Goal: Contribute content: Contribute content

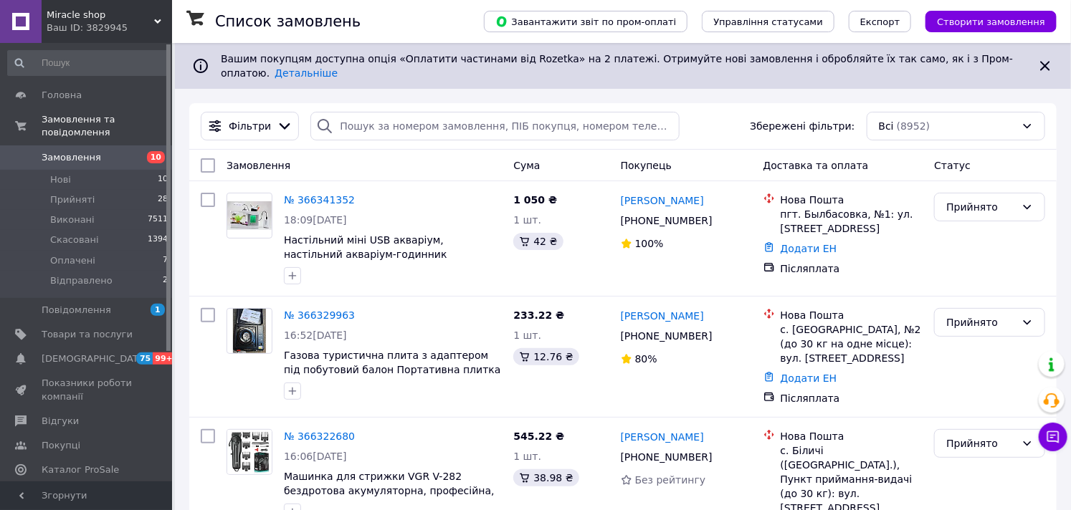
click at [90, 151] on span "Замовлення" at bounding box center [71, 157] width 59 height 13
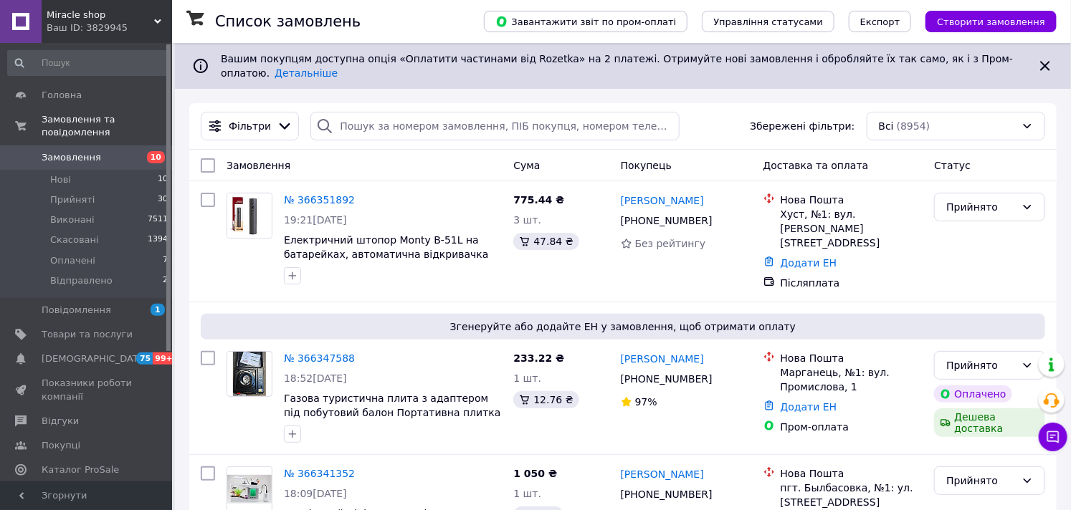
click at [99, 151] on span "Замовлення" at bounding box center [87, 157] width 91 height 13
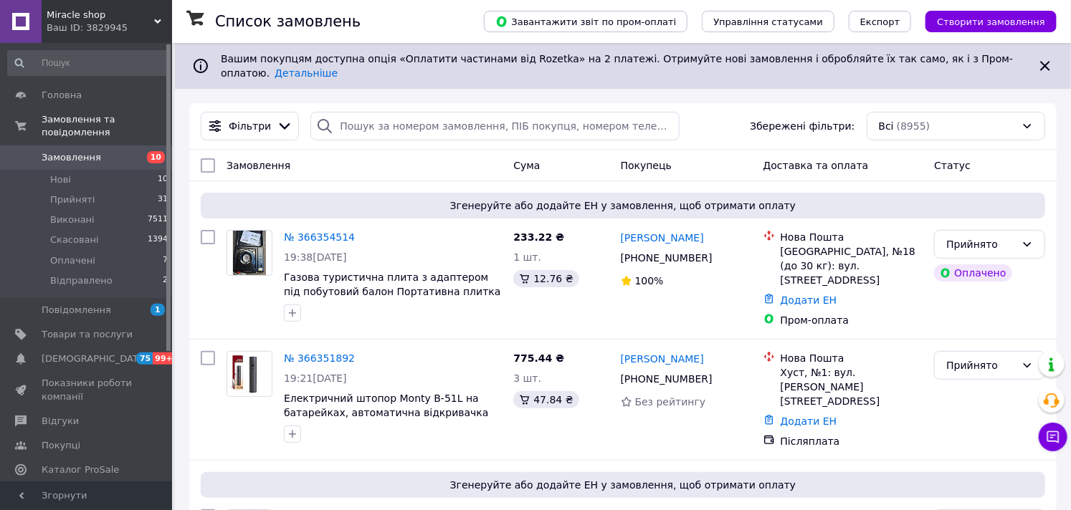
click at [109, 151] on span "Замовлення" at bounding box center [87, 157] width 91 height 13
click at [84, 328] on span "Товари та послуги" at bounding box center [87, 334] width 91 height 13
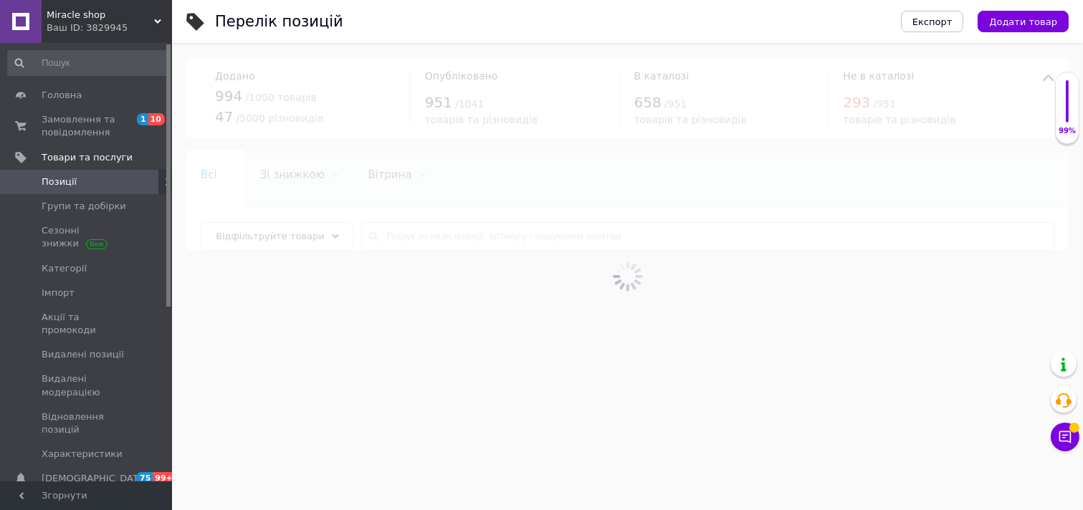
click at [1021, 11] on button "Додати товар" at bounding box center [1023, 22] width 91 height 22
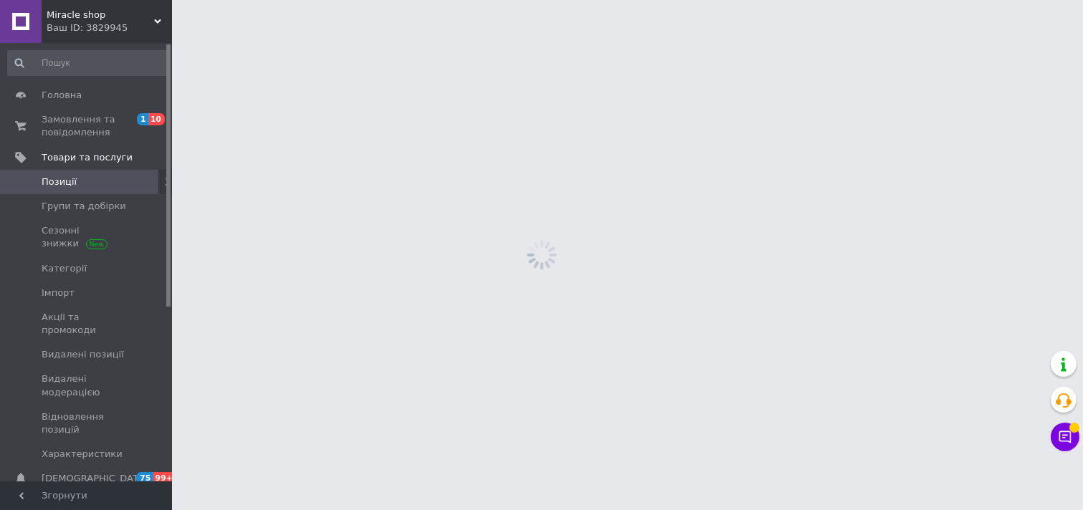
click at [1013, 0] on html "Miracle shop Ваш ID: 3829945 Сайт Miracle shop Кабінет покупця Перевірити стан …" at bounding box center [541, 0] width 1083 height 0
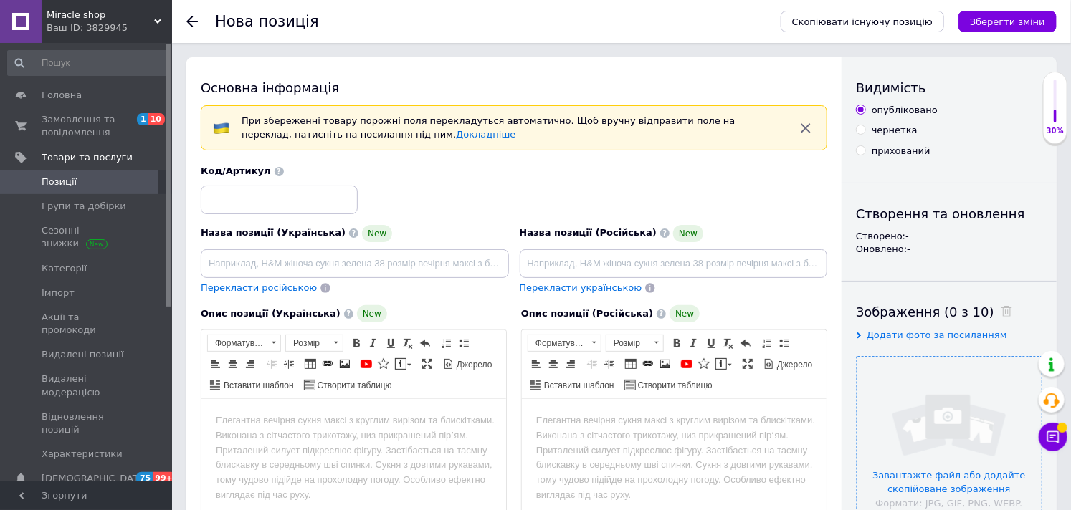
click at [937, 394] on input "file" at bounding box center [949, 449] width 185 height 185
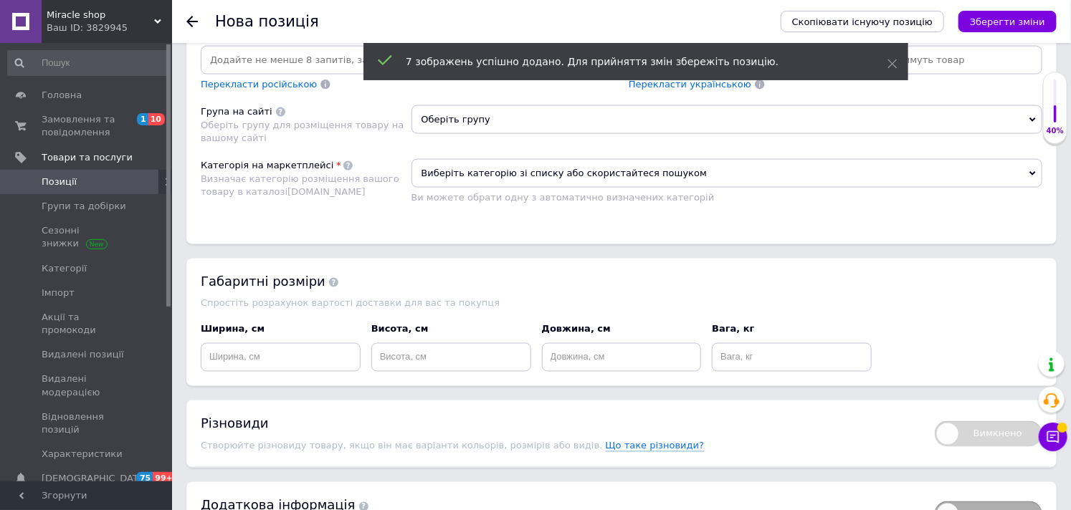
scroll to position [993, 0]
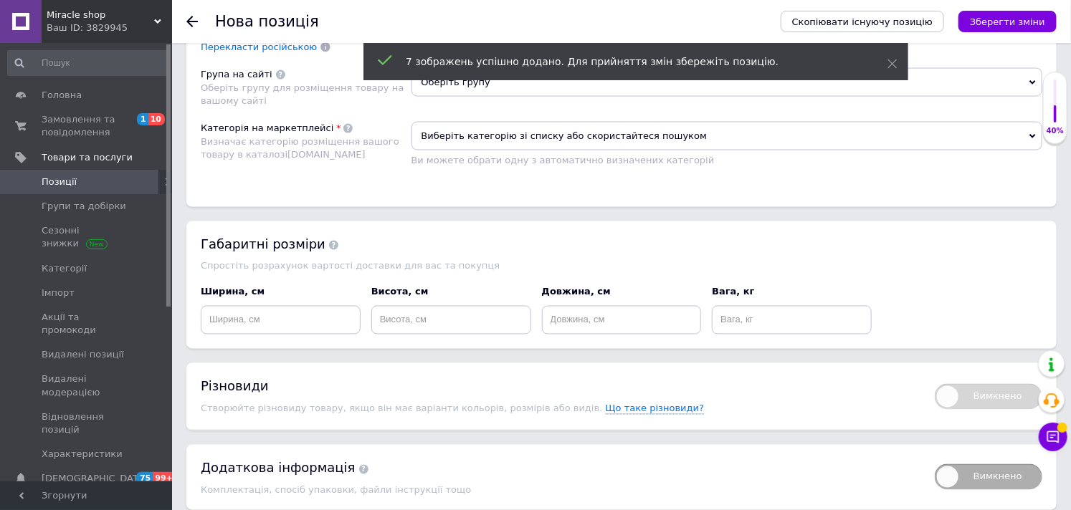
click at [474, 97] on span "Оберіть групу" at bounding box center [727, 82] width 632 height 29
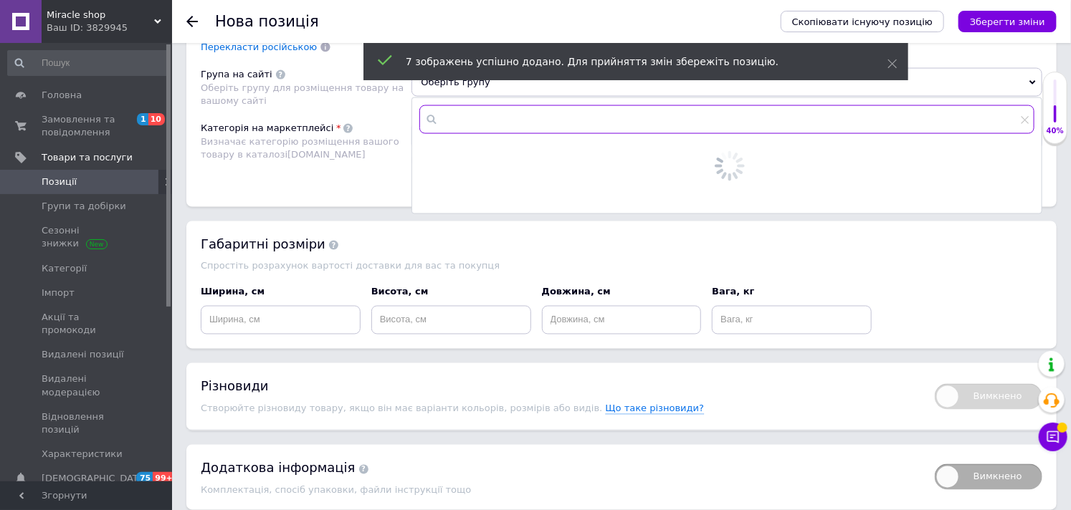
click at [476, 134] on input "text" at bounding box center [727, 119] width 616 height 29
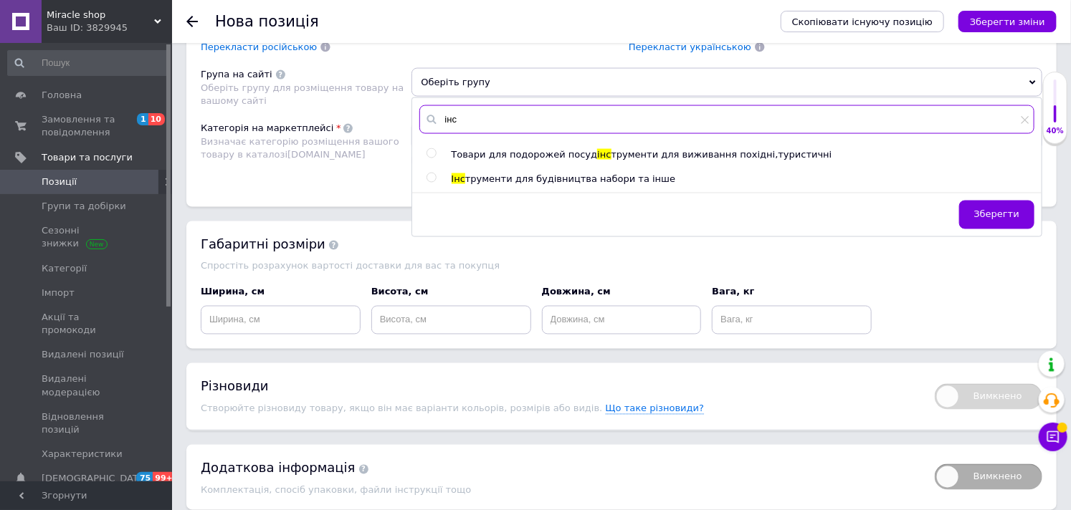
type input "інс"
click at [482, 184] on span "трументи для будівництва набори та інше" at bounding box center [570, 178] width 210 height 11
radio input "true"
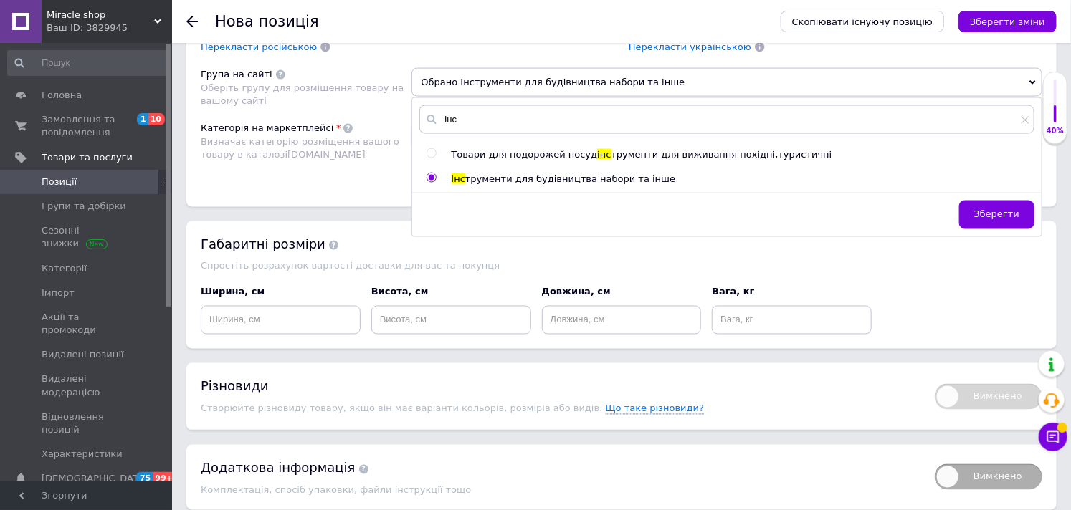
click at [380, 178] on div "Категорія на маркетплейсі Визначає категорію розміщення вашого товару в каталоз…" at bounding box center [306, 150] width 211 height 56
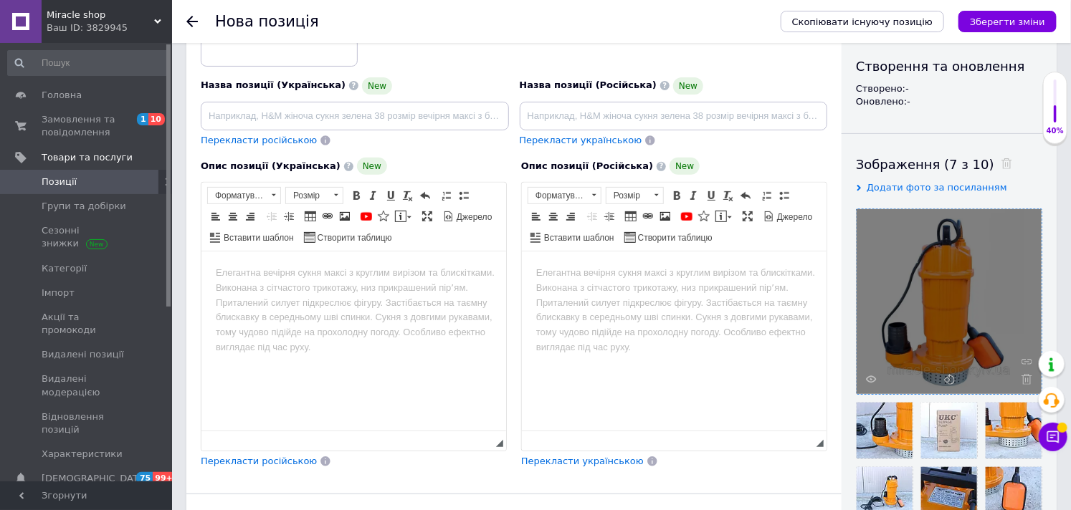
scroll to position [117, 0]
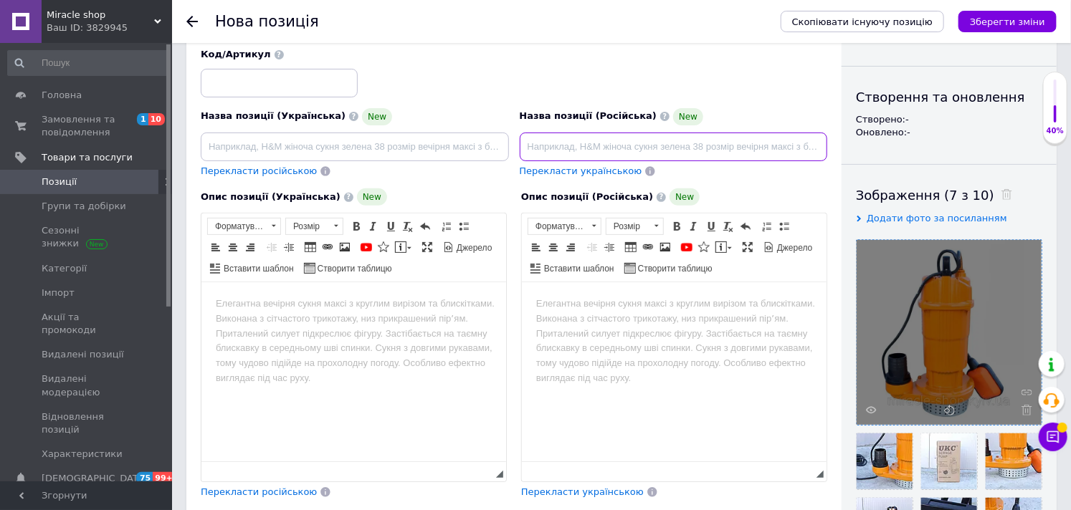
click at [561, 148] on input at bounding box center [674, 147] width 308 height 29
paste input "Канализационный насос 5m-1 3150W (4.2 HP) для чистой и грязной воды, дренажный …"
type input "Канализационный насос 5m-1 3150W (4.2 HP) для чистой и грязной воды, дренажный …"
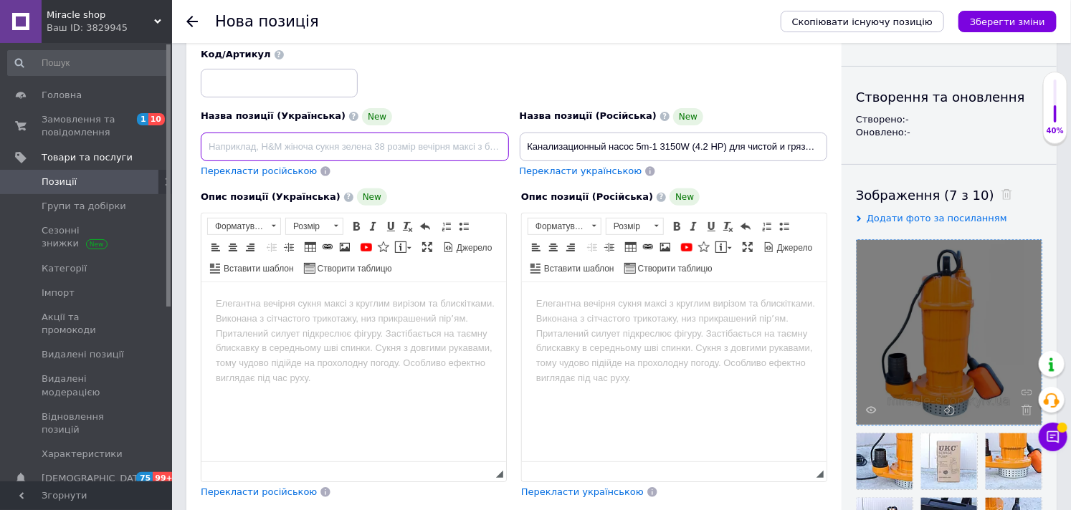
click at [280, 156] on input at bounding box center [355, 147] width 308 height 29
paste input "Каналізаційний насос 5m-1 3150W (4.2 HP) для чистої та брудної води, дренажний …"
type input "Каналізаційний насос 5m-1 3150W (4.2 HP) для чистої та брудної води, дренажний …"
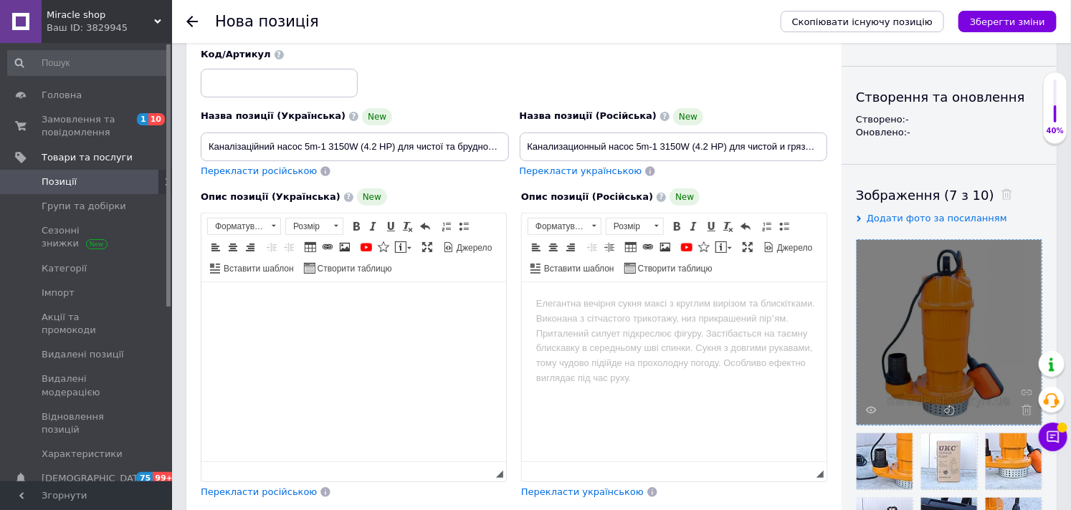
click at [327, 315] on html at bounding box center [353, 304] width 305 height 44
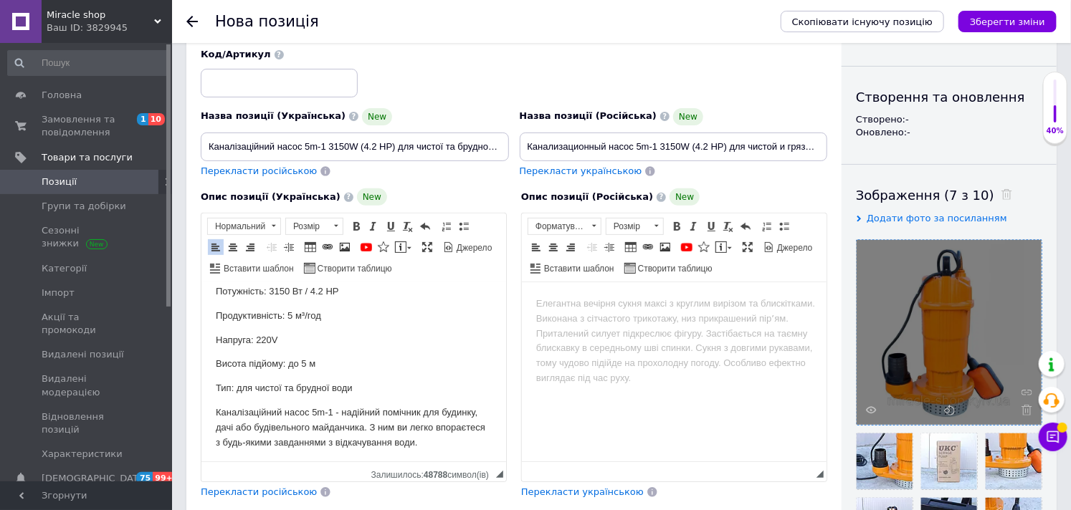
click at [542, 326] on html at bounding box center [673, 304] width 305 height 44
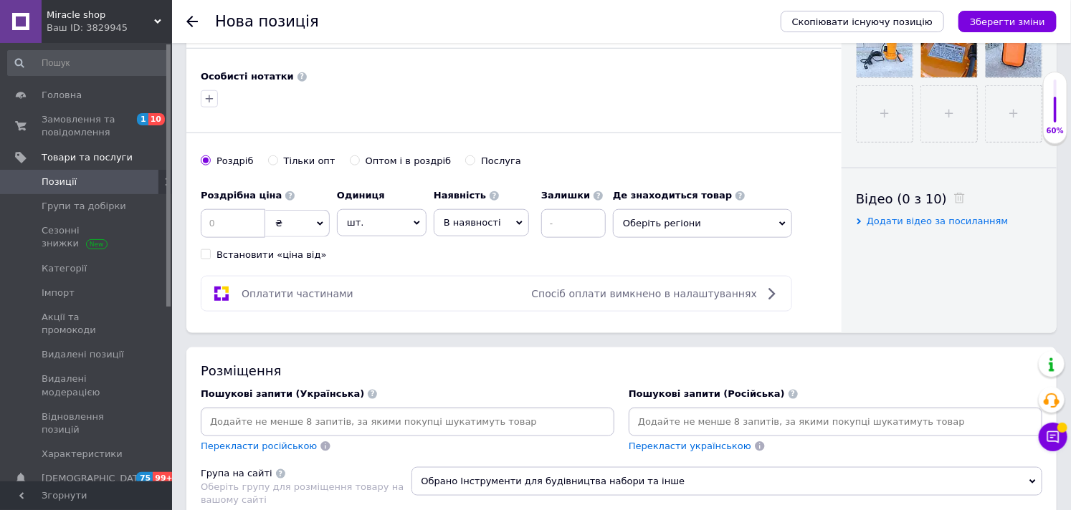
scroll to position [595, 0]
click at [269, 236] on span "₴" at bounding box center [297, 222] width 65 height 27
click at [242, 237] on input at bounding box center [233, 222] width 65 height 29
click at [251, 237] on input "2450" at bounding box center [233, 222] width 65 height 29
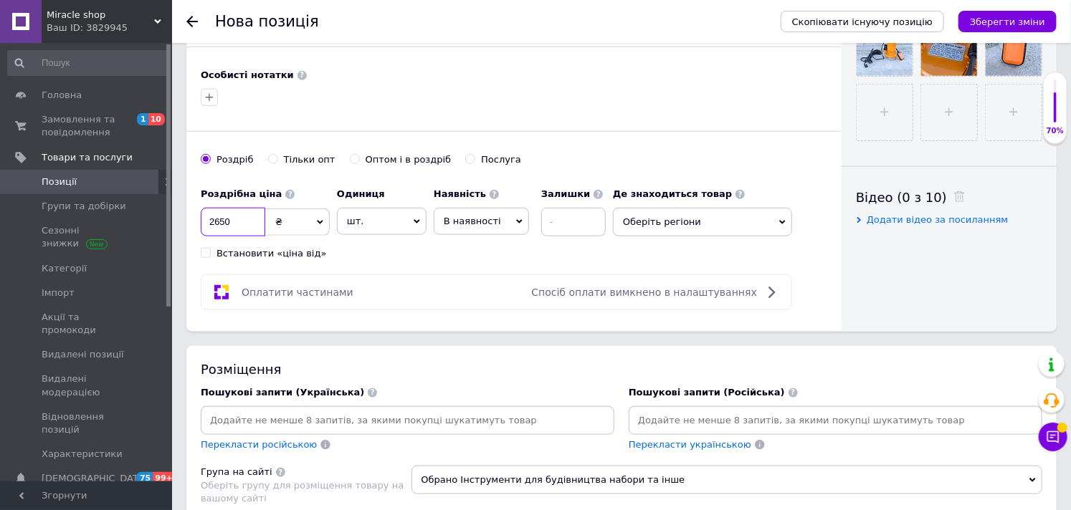
type input "2650"
click at [465, 227] on span "В наявності" at bounding box center [472, 221] width 57 height 11
click at [476, 328] on li "Готово до відправки" at bounding box center [481, 311] width 94 height 33
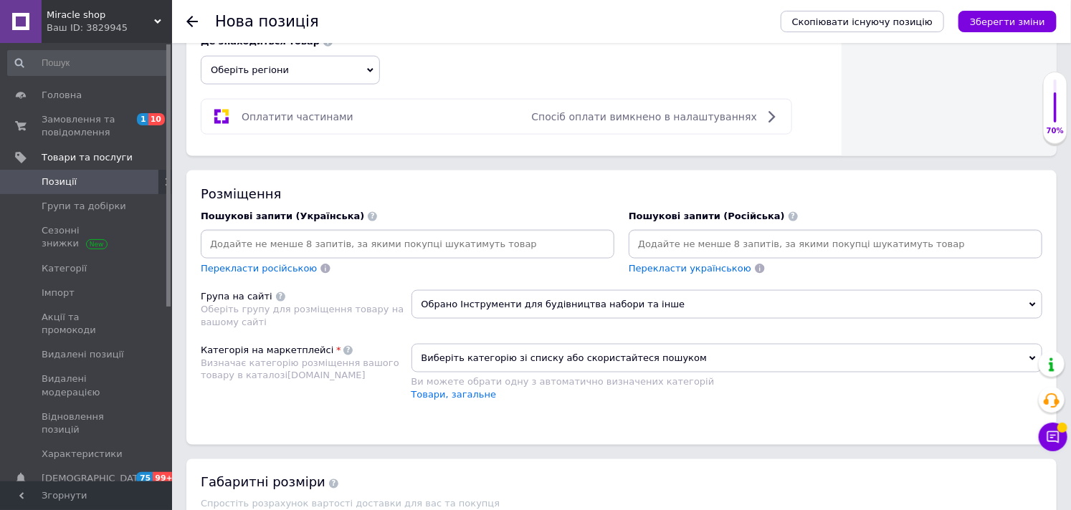
scroll to position [834, 0]
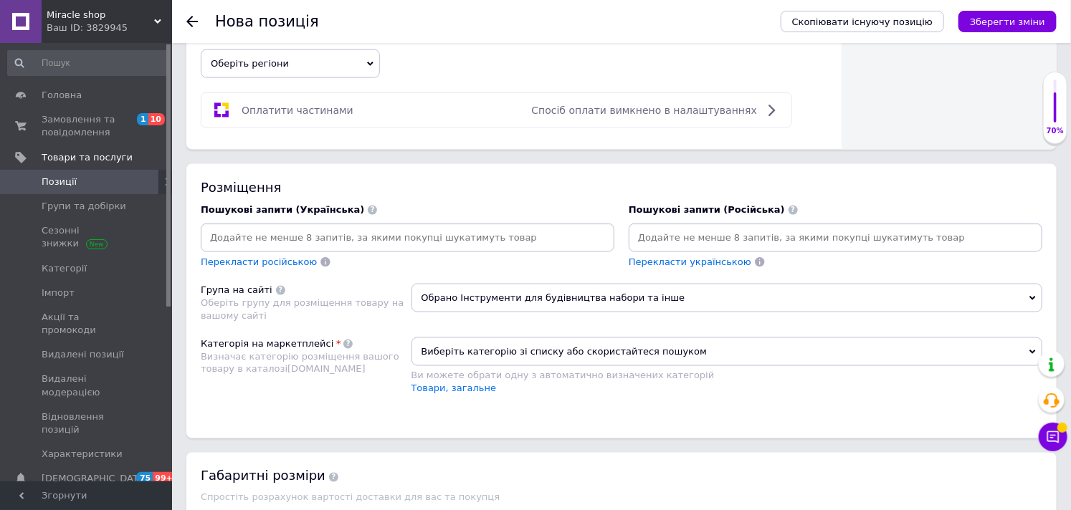
drag, startPoint x: 465, startPoint y: 226, endPoint x: 435, endPoint y: 245, distance: 35.2
click at [457, 231] on div "Пошукові запити (Українська) Перекласти російською" at bounding box center [408, 237] width 414 height 66
click at [432, 246] on input at bounding box center [408, 238] width 408 height 22
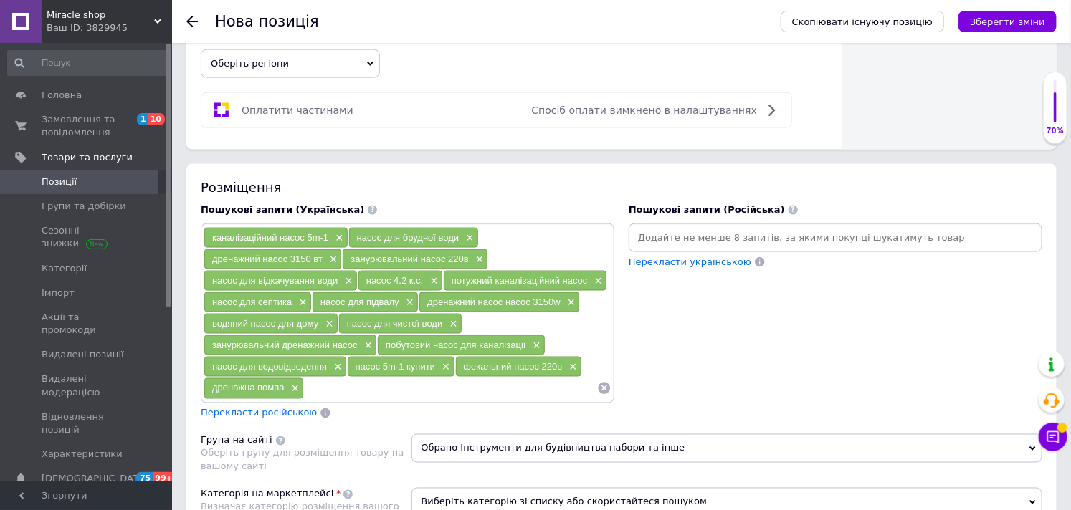
click at [697, 232] on input at bounding box center [836, 238] width 408 height 22
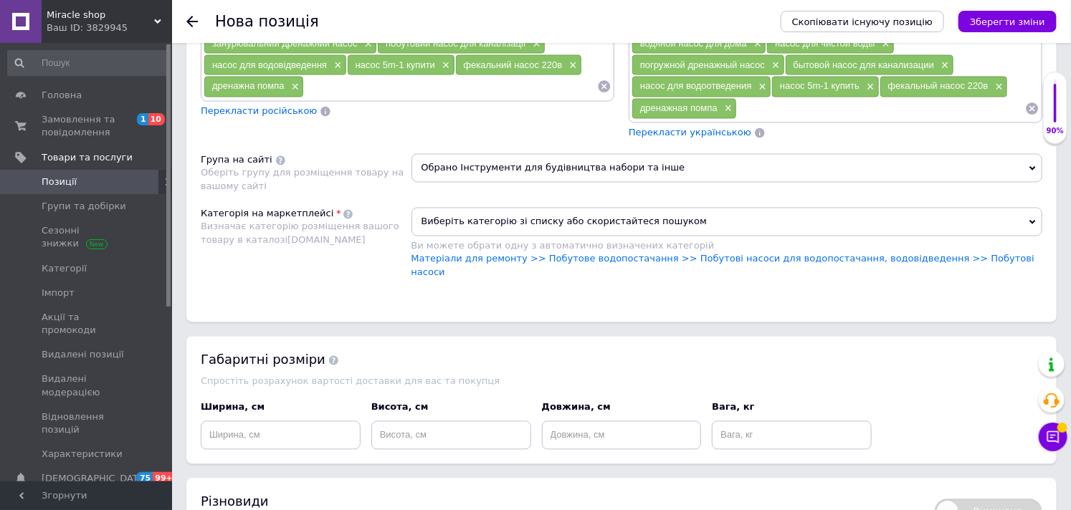
scroll to position [1072, 0]
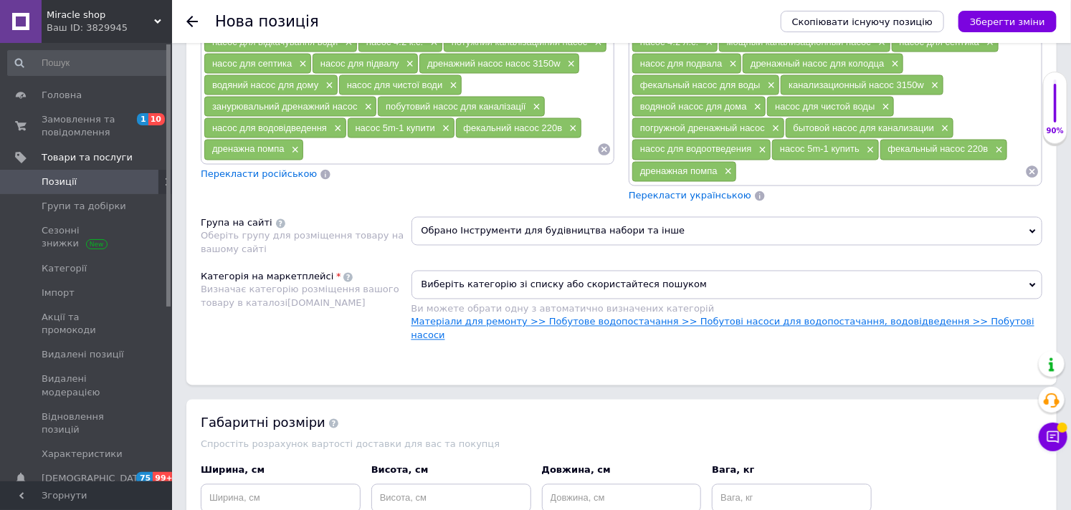
click at [545, 328] on link "Матеріали для ремонту >> Побутове водопостачання >> Побутові насоси для водопос…" at bounding box center [722, 329] width 623 height 24
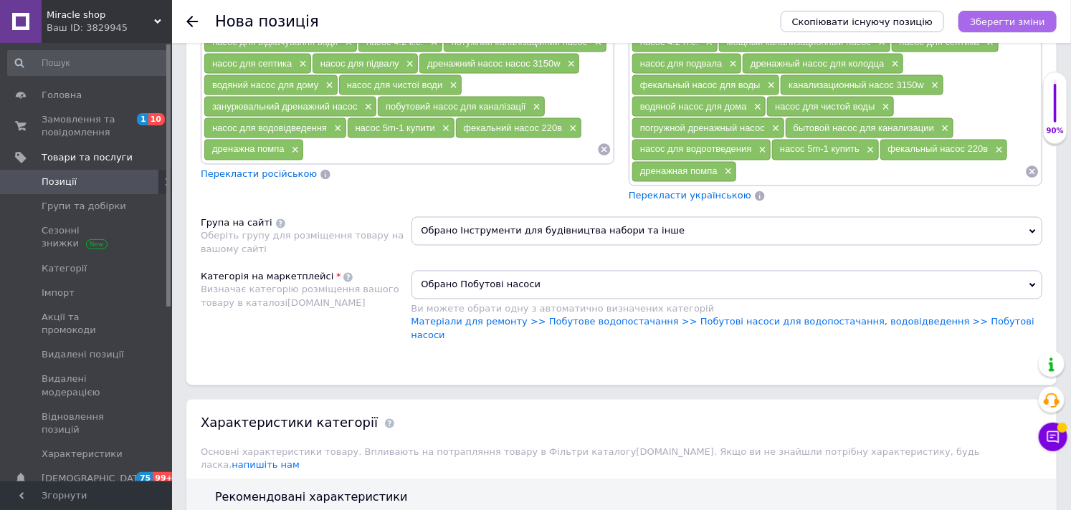
click at [994, 24] on icon "Зберегти зміни" at bounding box center [1007, 21] width 75 height 11
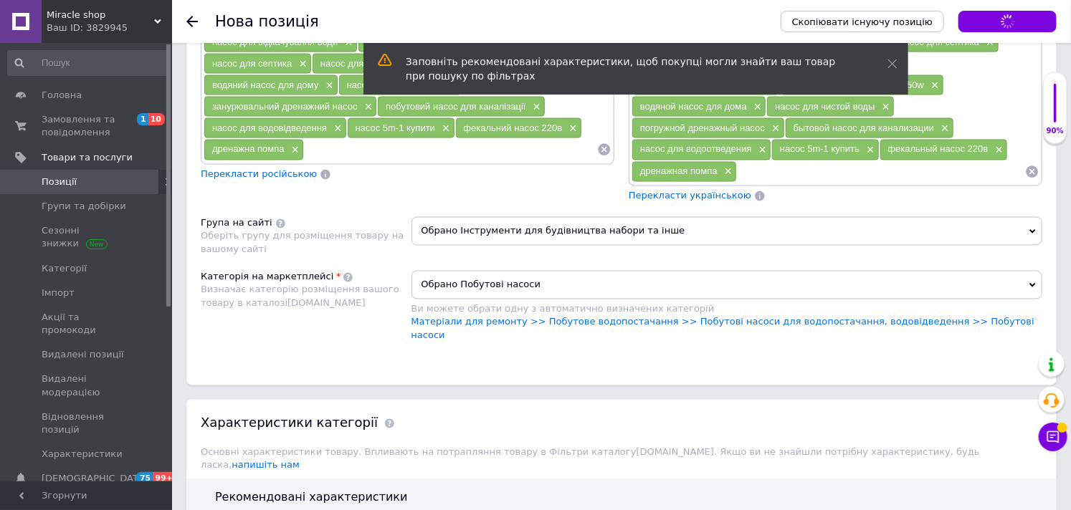
scroll to position [1244, 0]
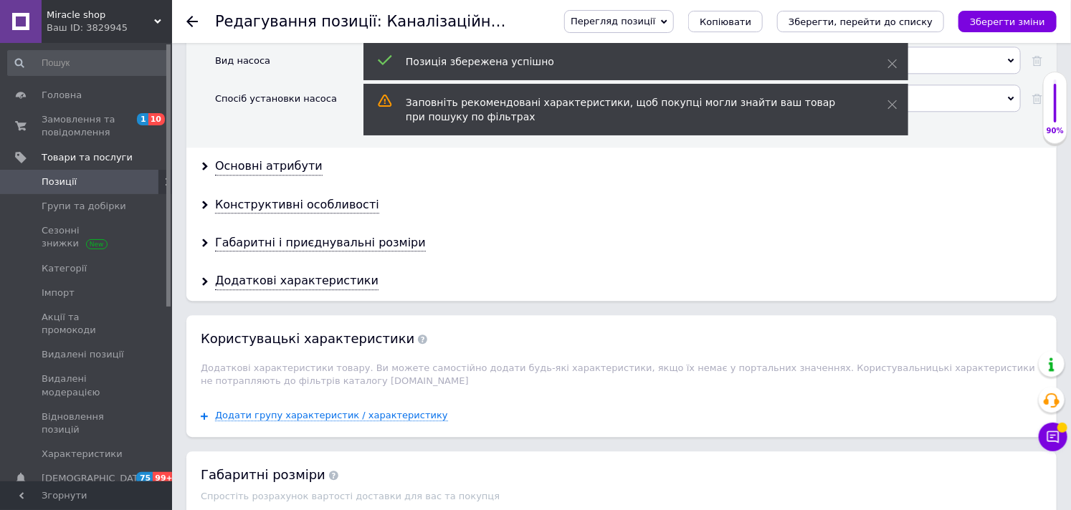
scroll to position [1991, 0]
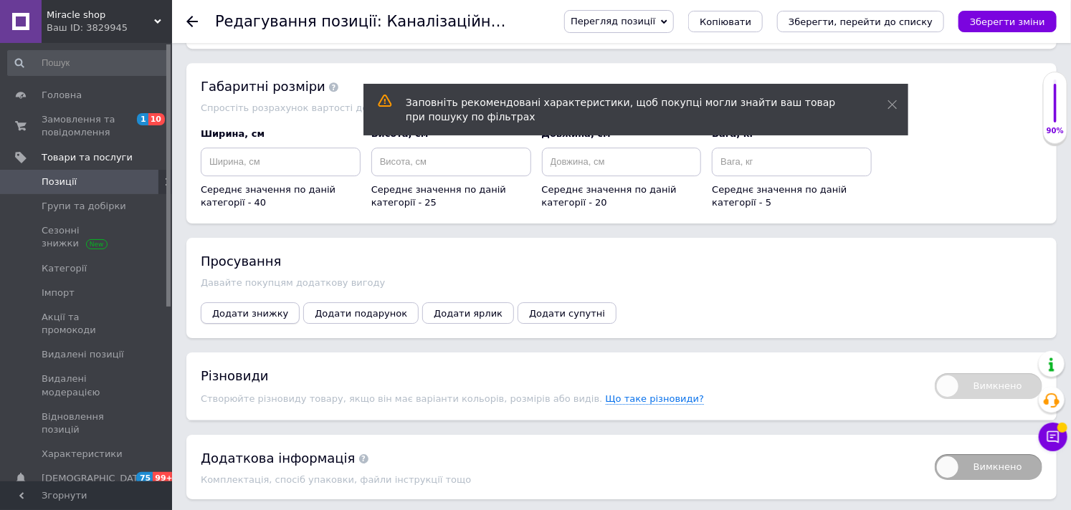
click at [248, 311] on span "Додати знижку" at bounding box center [250, 313] width 76 height 11
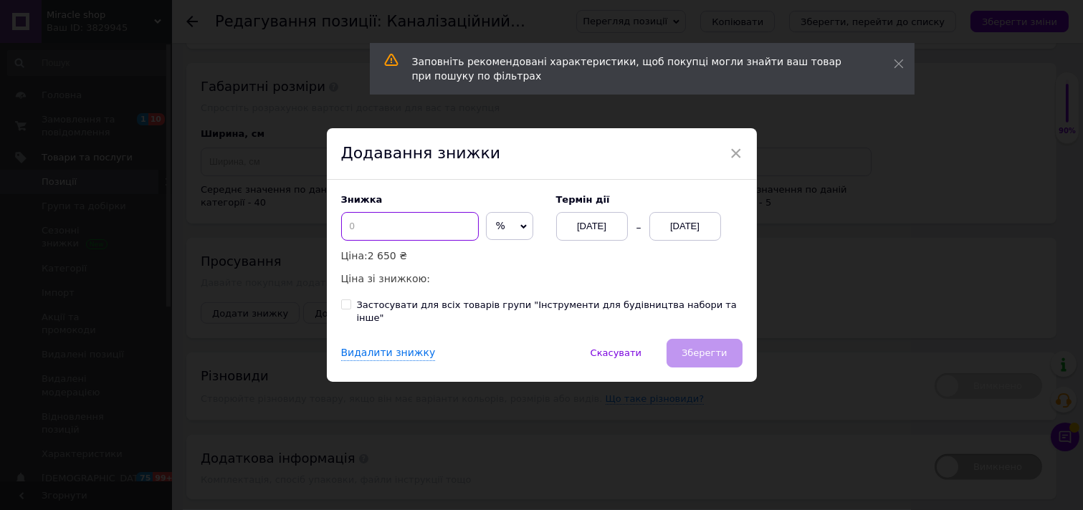
click at [384, 228] on input at bounding box center [410, 226] width 138 height 29
click at [384, 231] on input "10" at bounding box center [410, 226] width 138 height 29
type input "11"
click at [674, 224] on div "12.10.2025" at bounding box center [685, 226] width 72 height 29
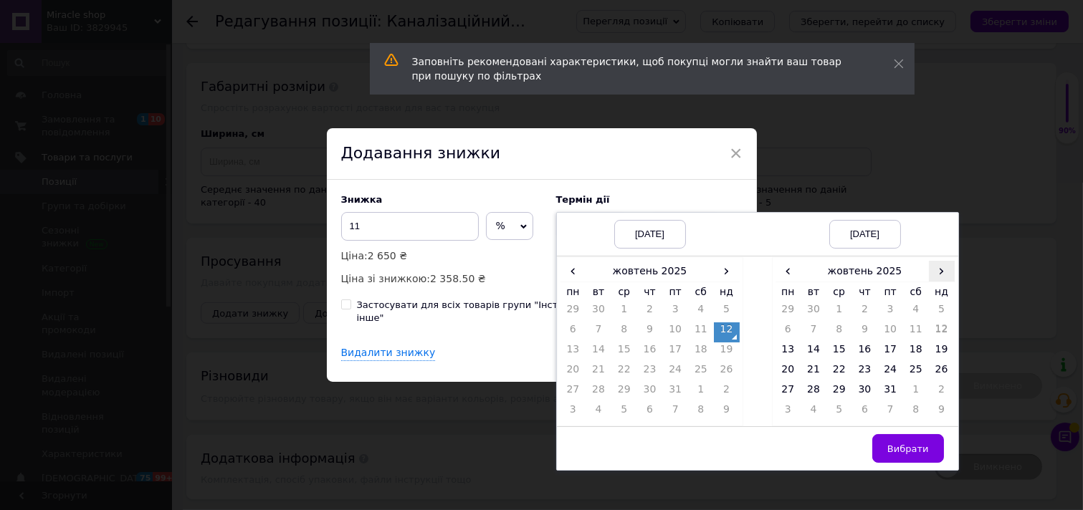
click at [936, 264] on span "›" at bounding box center [942, 271] width 26 height 21
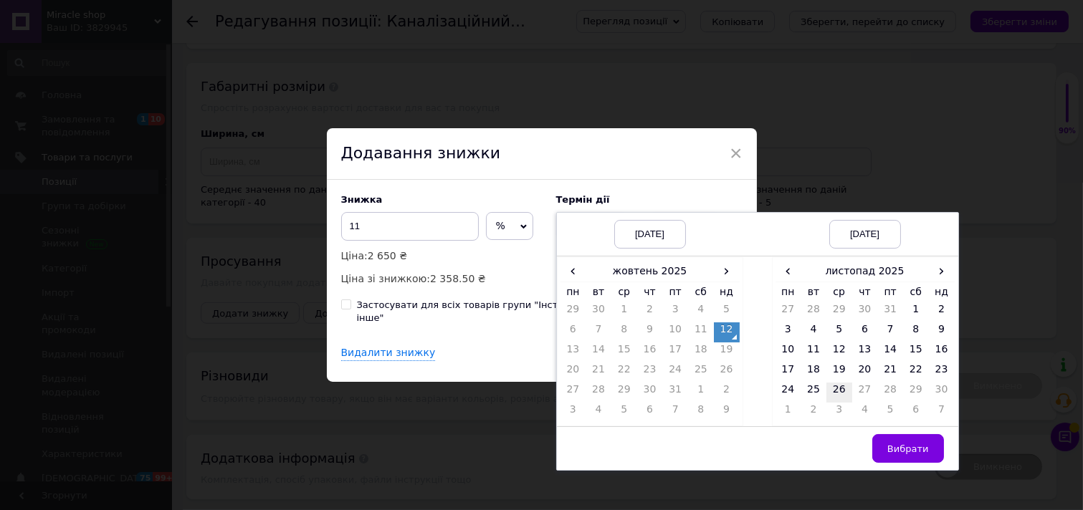
click at [837, 399] on td "26" at bounding box center [840, 393] width 26 height 20
drag, startPoint x: 910, startPoint y: 452, endPoint x: 864, endPoint y: 432, distance: 50.7
click at [906, 452] on span "Вибрати" at bounding box center [908, 449] width 42 height 11
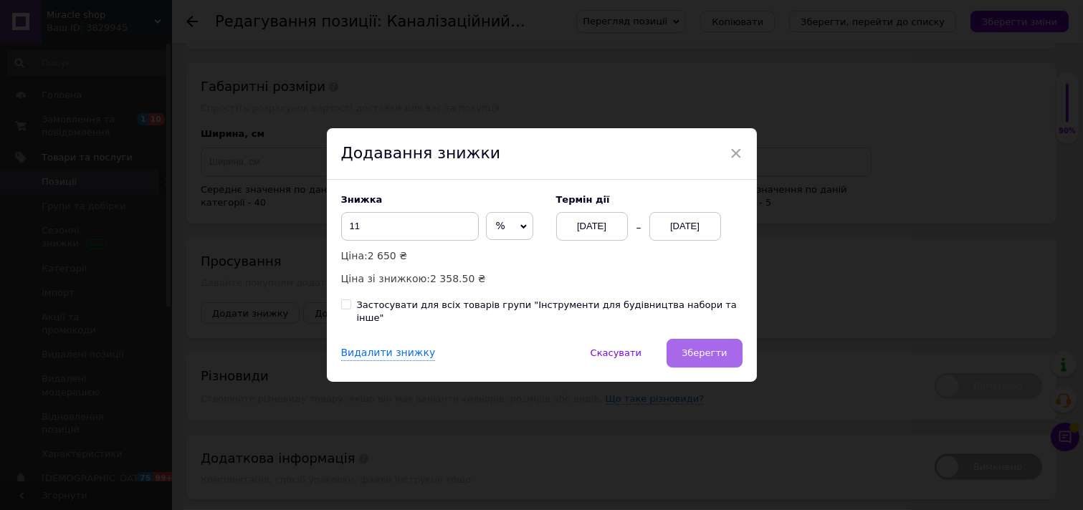
click at [693, 356] on span "Зберегти" at bounding box center [704, 353] width 45 height 11
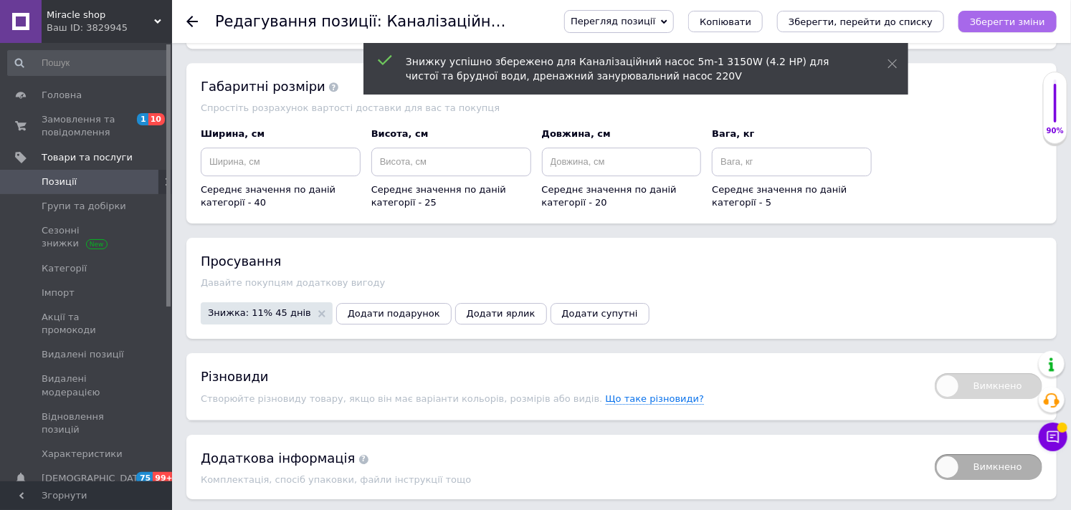
click at [997, 22] on icon "Зберегти зміни" at bounding box center [1007, 21] width 75 height 11
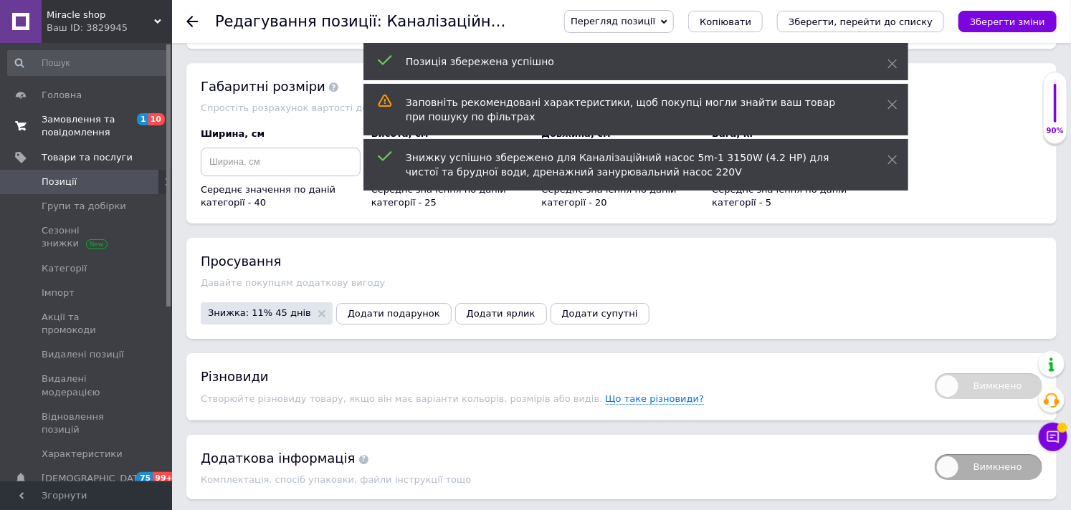
click at [80, 130] on span "Замовлення та повідомлення" at bounding box center [87, 126] width 91 height 26
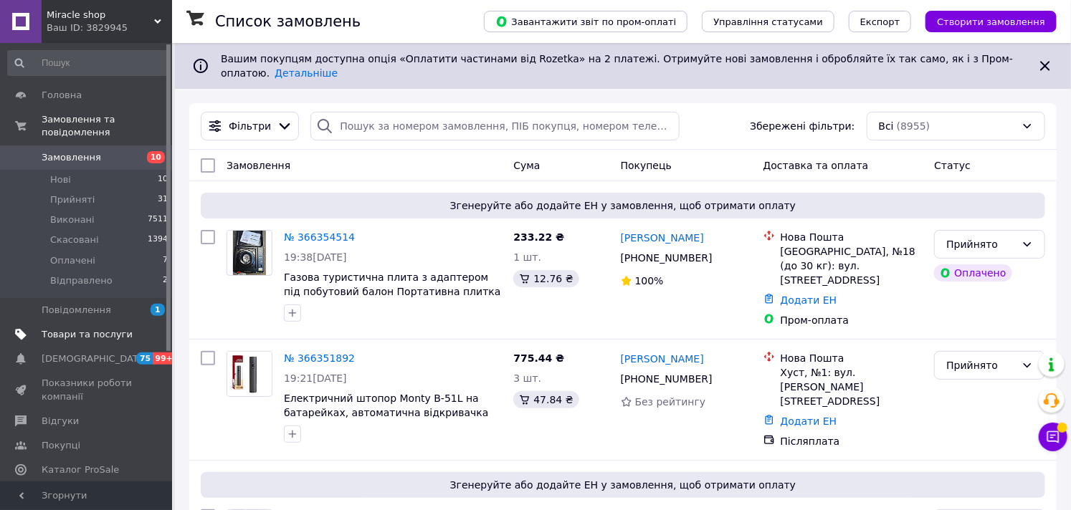
click at [84, 328] on span "Товари та послуги" at bounding box center [87, 334] width 91 height 13
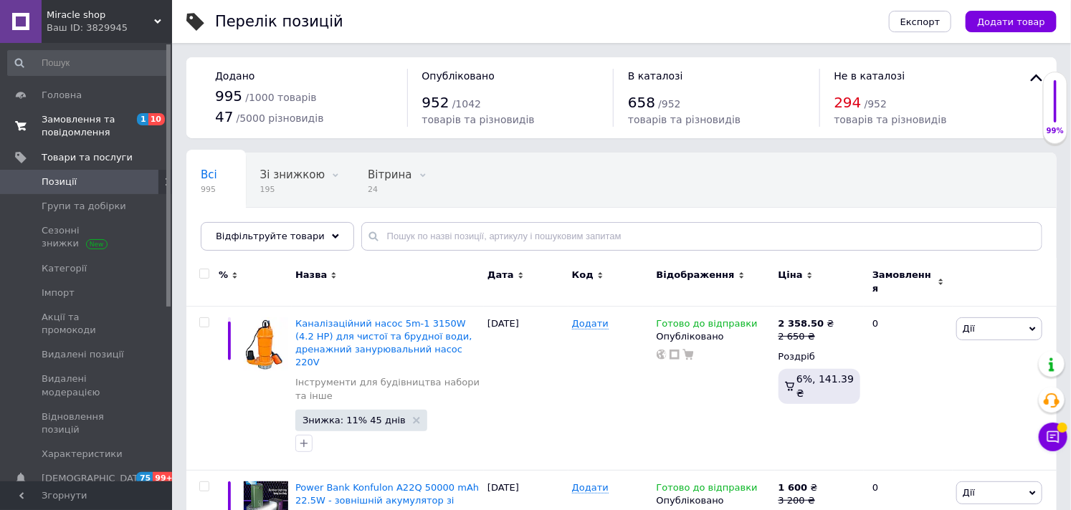
click at [80, 111] on link "Замовлення та повідомлення 1 10" at bounding box center [88, 126] width 176 height 37
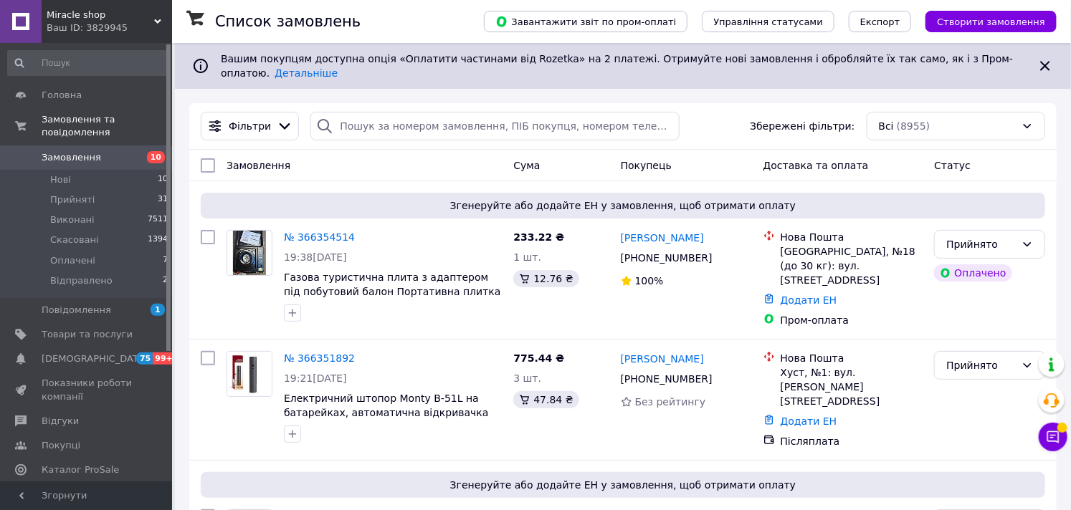
click at [103, 146] on link "Замовлення 10" at bounding box center [88, 158] width 176 height 24
